Goal: Transaction & Acquisition: Download file/media

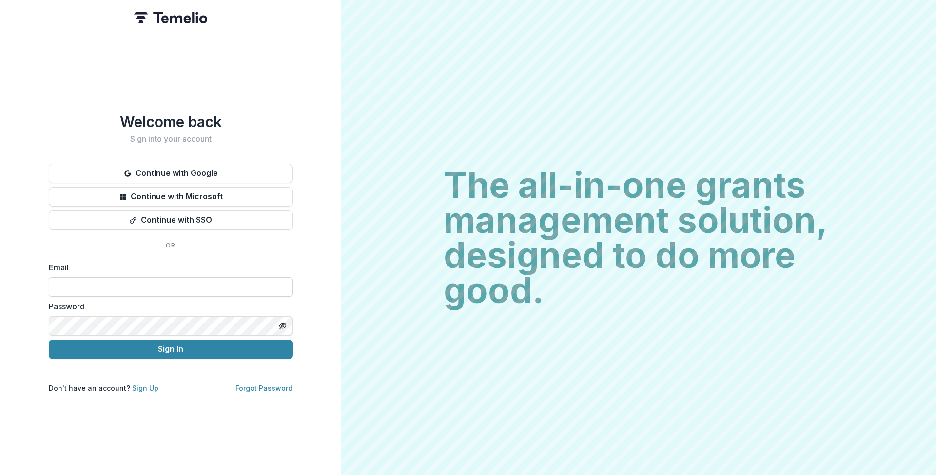
type input "**********"
click at [171, 345] on button "Sign In" at bounding box center [171, 350] width 244 height 20
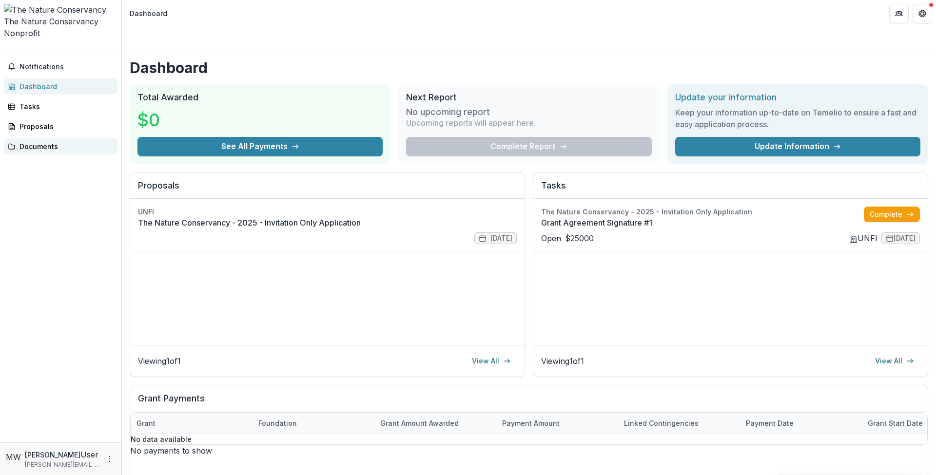
click at [46, 141] on div "Documents" at bounding box center [65, 146] width 90 height 10
